Goal: Task Accomplishment & Management: Manage account settings

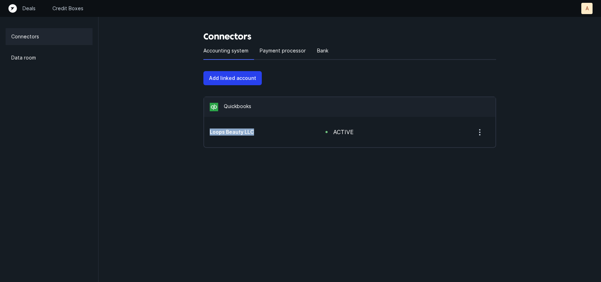
drag, startPoint x: 209, startPoint y: 132, endPoint x: 262, endPoint y: 132, distance: 53.2
click at [262, 132] on div "Loops Beauty LLC active" at bounding box center [350, 132] width 292 height 30
click at [317, 50] on p "Bank" at bounding box center [322, 50] width 11 height 8
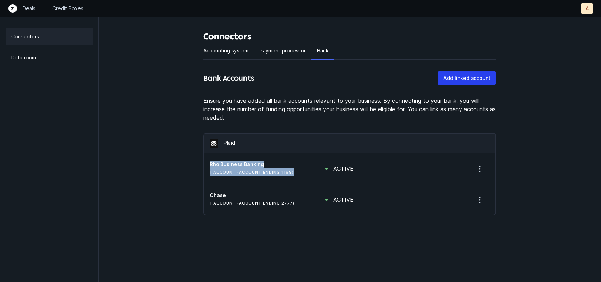
drag, startPoint x: 292, startPoint y: 173, endPoint x: 187, endPoint y: 162, distance: 105.8
click at [187, 162] on div "Connectors Accounting system Payment processor Bank Bank Accounts Add linked ac…" at bounding box center [350, 122] width 503 height 244
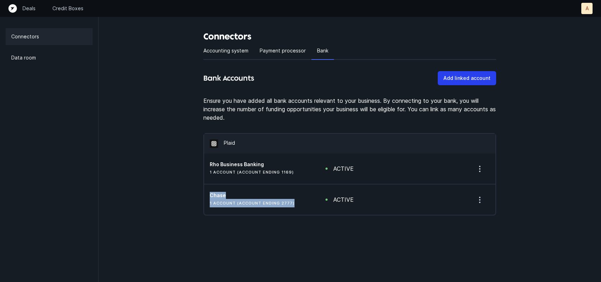
drag, startPoint x: 294, startPoint y: 204, endPoint x: 187, endPoint y: 188, distance: 107.9
click at [187, 188] on div "Connectors Accounting system Payment processor Bank Bank Accounts Add linked ac…" at bounding box center [350, 122] width 503 height 244
